Goal: Information Seeking & Learning: Learn about a topic

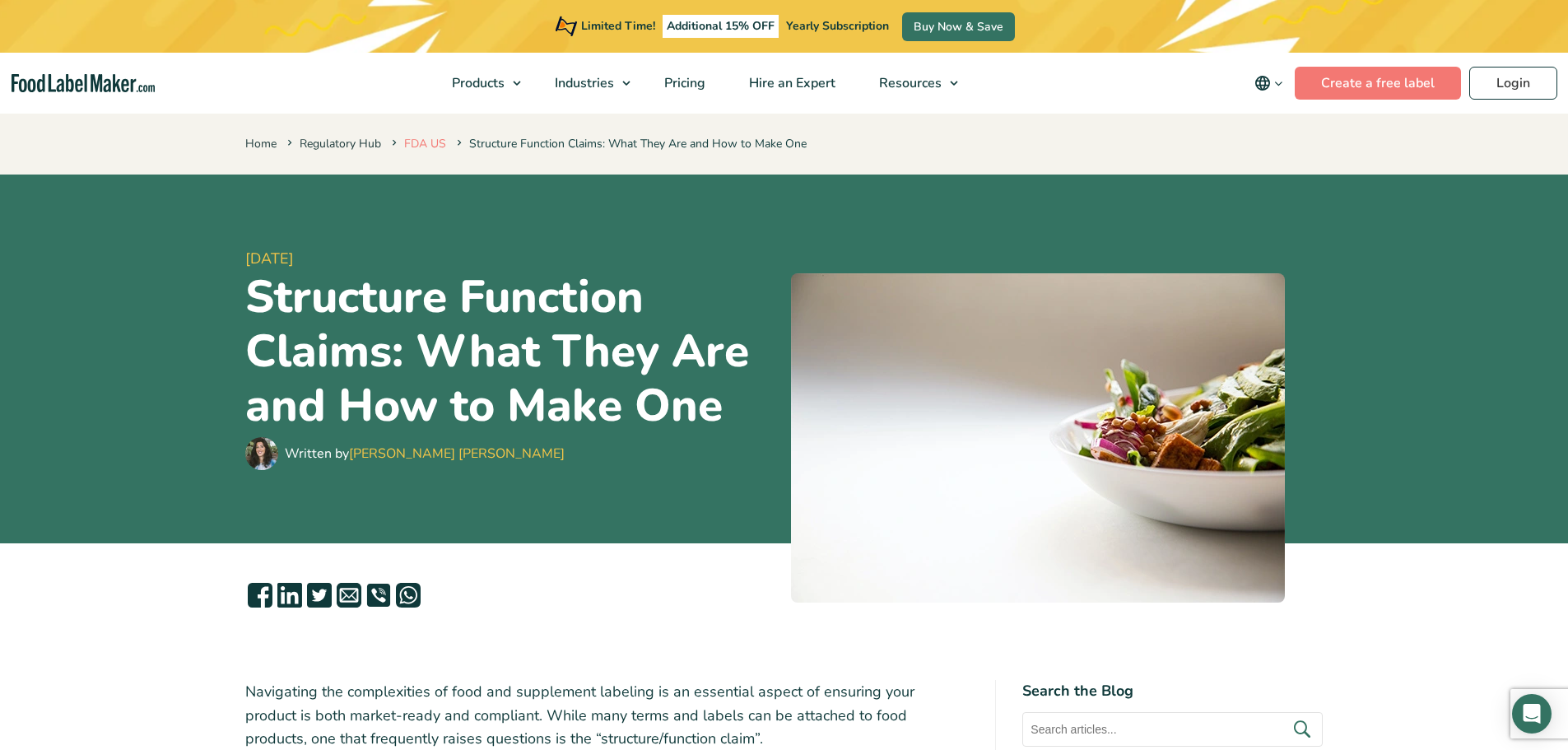
click at [434, 135] on link "FDA US" at bounding box center [425, 143] width 42 height 16
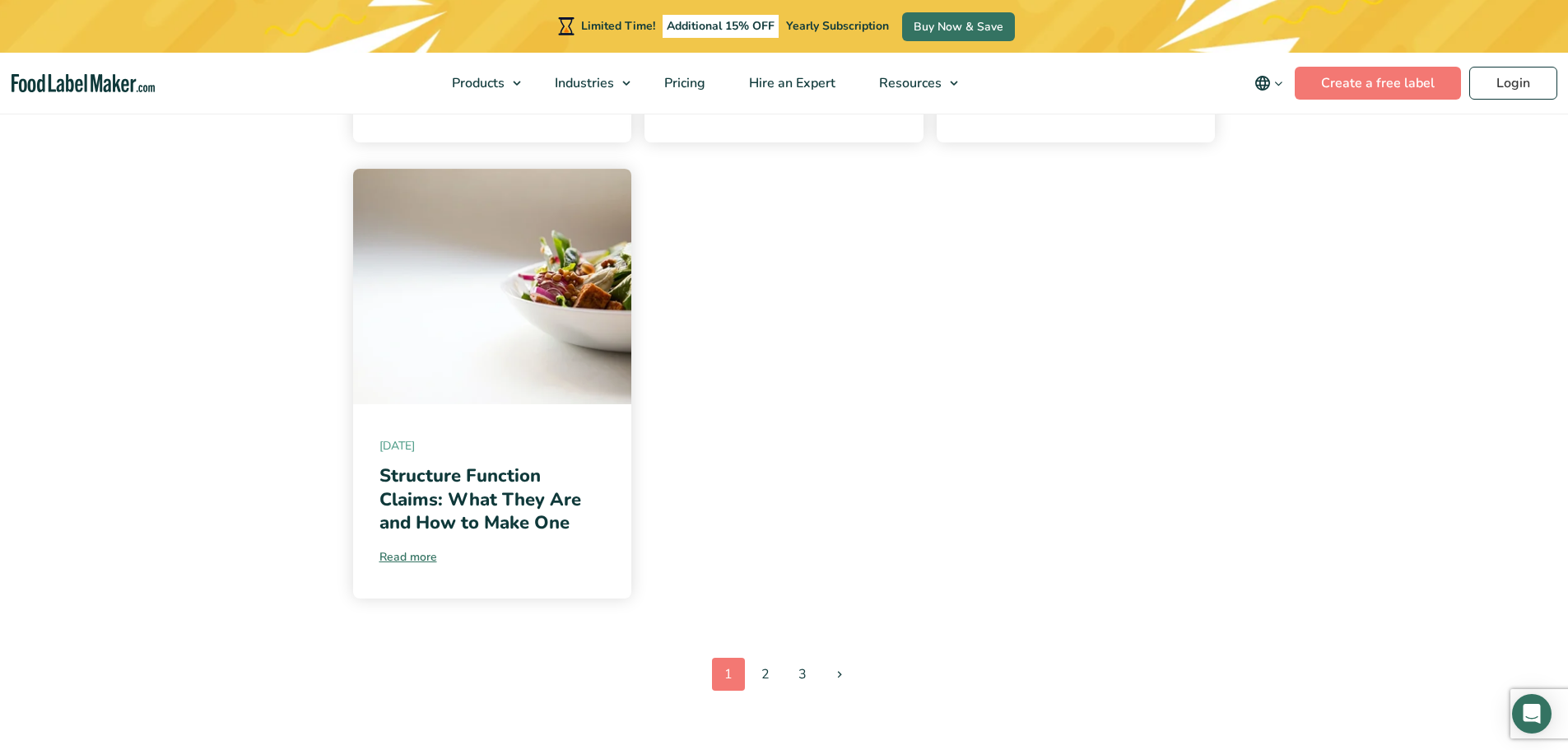
scroll to position [1728, 0]
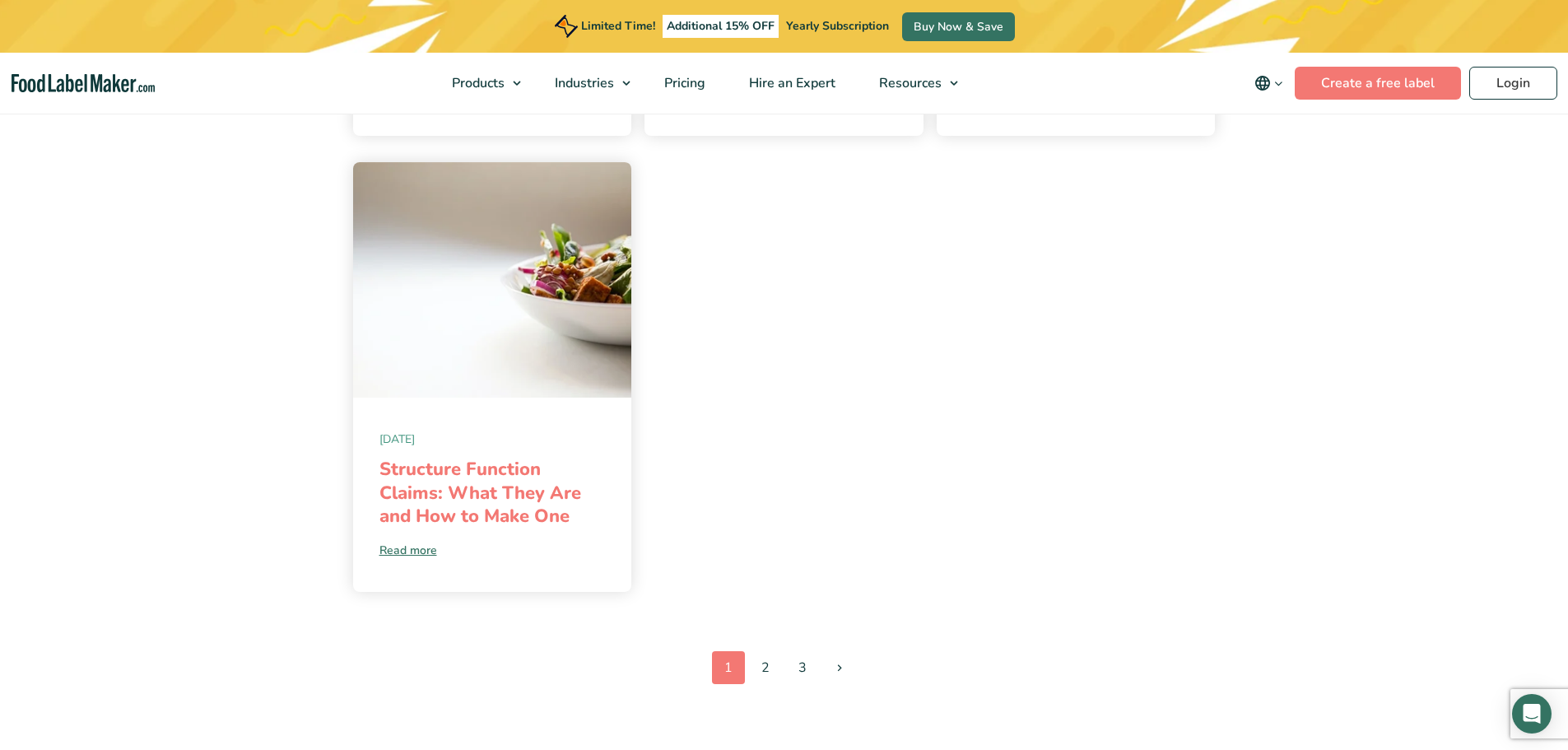
click at [462, 457] on link "Structure Function Claims: What They Are and How to Make One" at bounding box center [480, 492] width 201 height 71
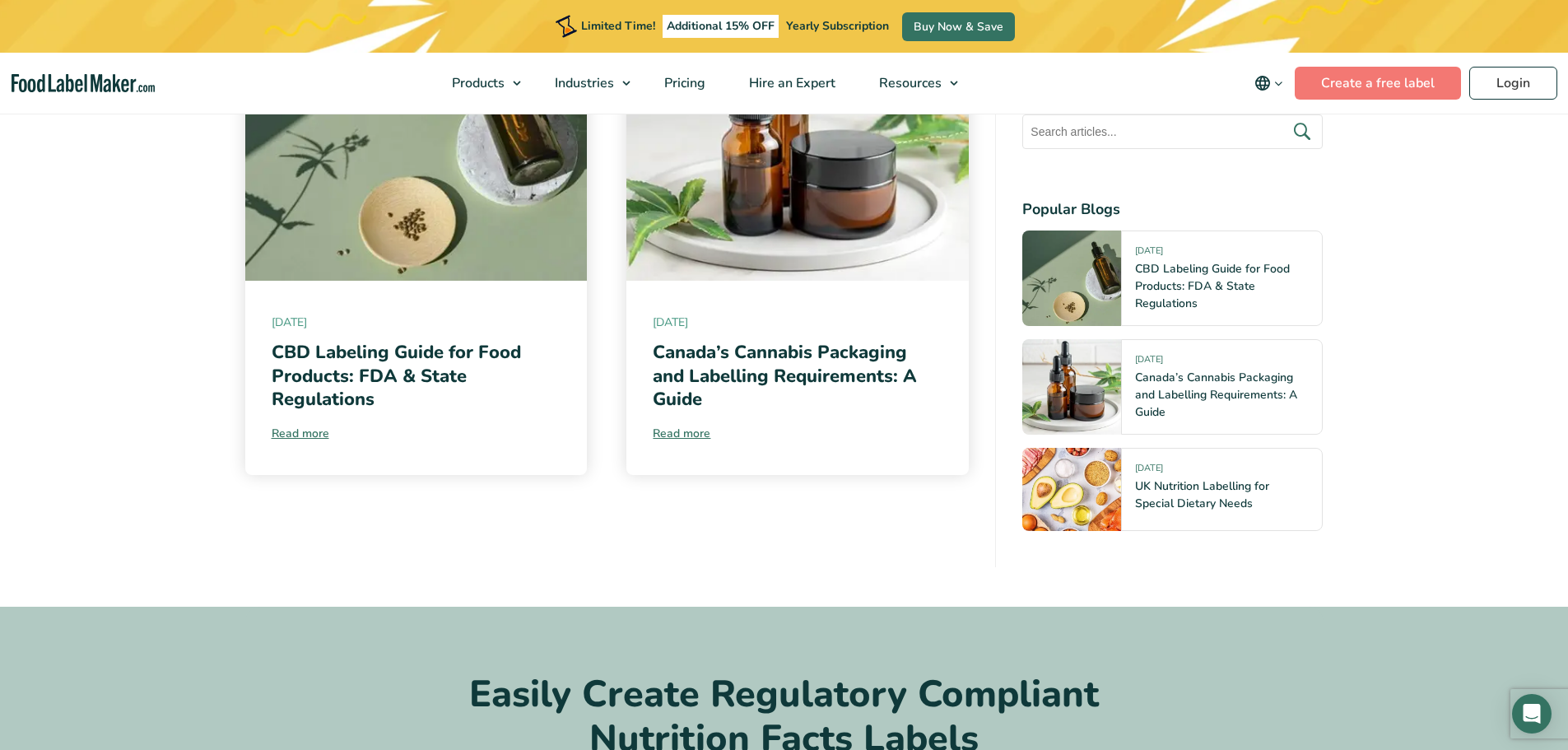
scroll to position [6501, 0]
